Goal: Find contact information: Find contact information

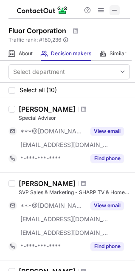
click at [114, 9] on span at bounding box center [114, 10] width 7 height 7
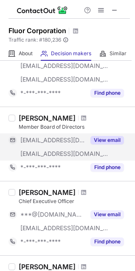
scroll to position [298, 0]
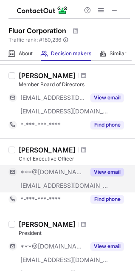
click at [108, 172] on button "View email" at bounding box center [108, 172] width 34 height 9
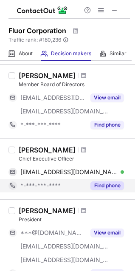
click at [105, 187] on button "Find phone" at bounding box center [108, 186] width 34 height 9
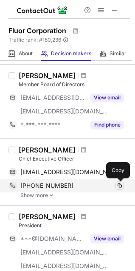
click at [119, 186] on span at bounding box center [120, 185] width 7 height 7
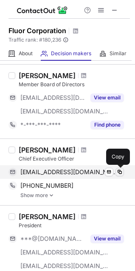
click at [119, 172] on span at bounding box center [120, 172] width 7 height 7
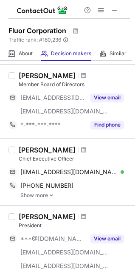
drag, startPoint x: 20, startPoint y: 149, endPoint x: 70, endPoint y: 145, distance: 49.9
click at [70, 145] on div "[PERSON_NAME] Chief Executive Officer [EMAIL_ADDRESS][DOMAIN_NAME] Verified Sen…" at bounding box center [67, 172] width 135 height 67
copy div "[PERSON_NAME]"
